Goal: Find specific page/section: Find specific page/section

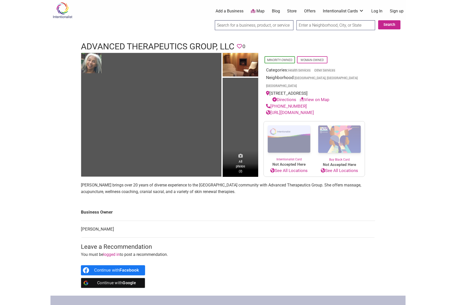
click at [240, 154] on icon at bounding box center [240, 156] width 4 height 4
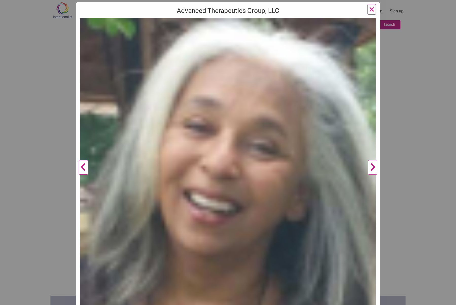
scroll to position [90, 0]
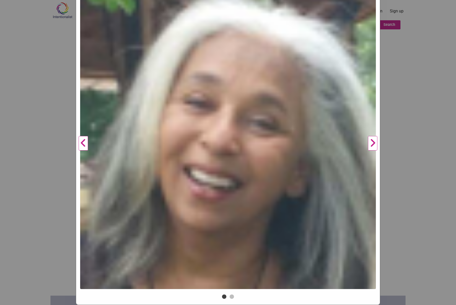
click at [374, 146] on button "Next" at bounding box center [372, 144] width 14 height 300
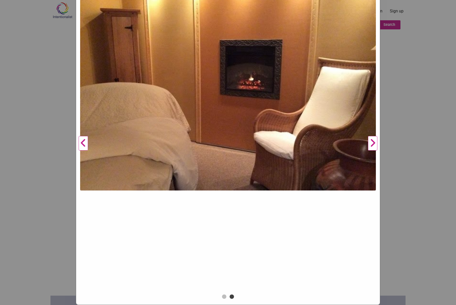
click at [374, 146] on button "Next" at bounding box center [372, 144] width 14 height 300
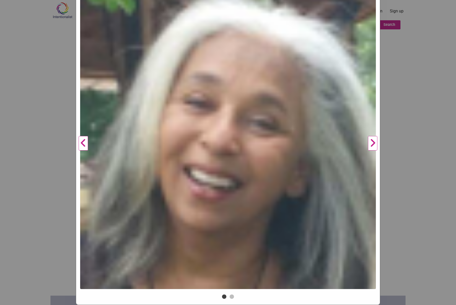
click at [374, 146] on button "Next" at bounding box center [372, 144] width 14 height 300
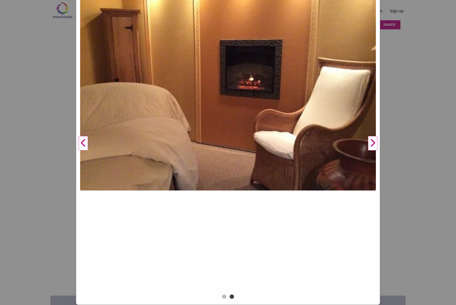
click at [401, 152] on div "Advanced Therapeutics Group, LLC Previous Next 1 2 ×" at bounding box center [228, 152] width 456 height 305
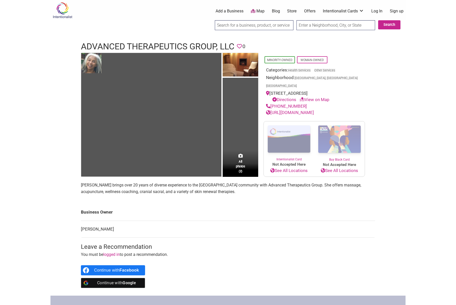
scroll to position [103, 0]
